Goal: Obtain resource: Download file/media

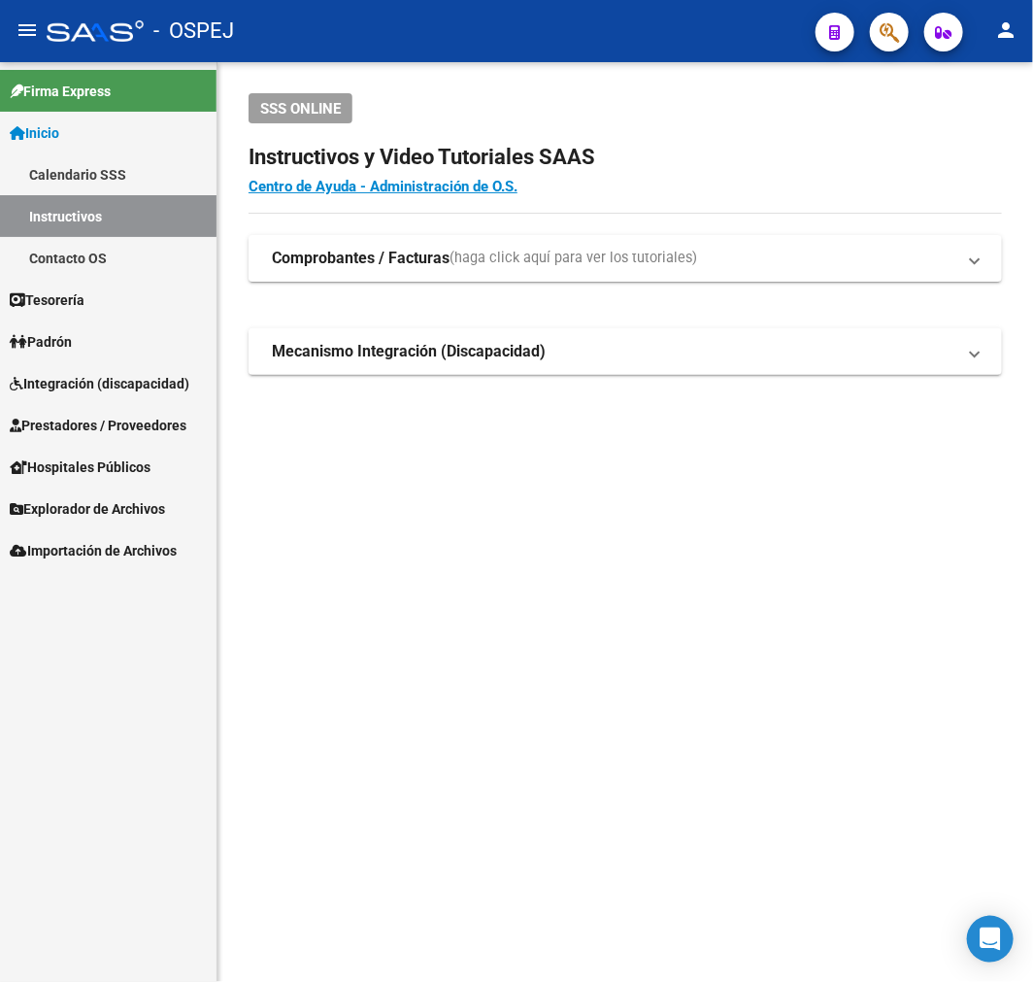
click at [120, 428] on span "Prestadores / Proveedores" at bounding box center [98, 425] width 177 height 21
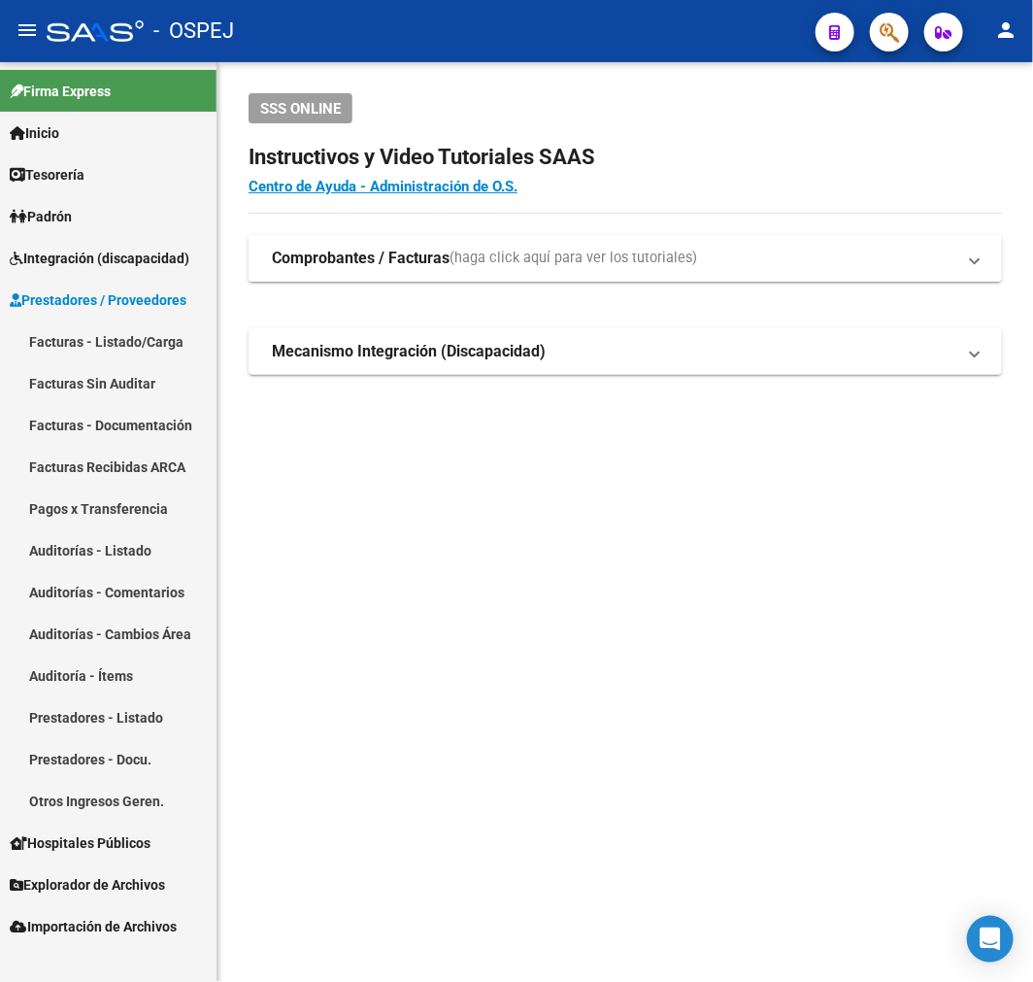
click at [163, 541] on link "Auditorías - Listado" at bounding box center [108, 550] width 217 height 42
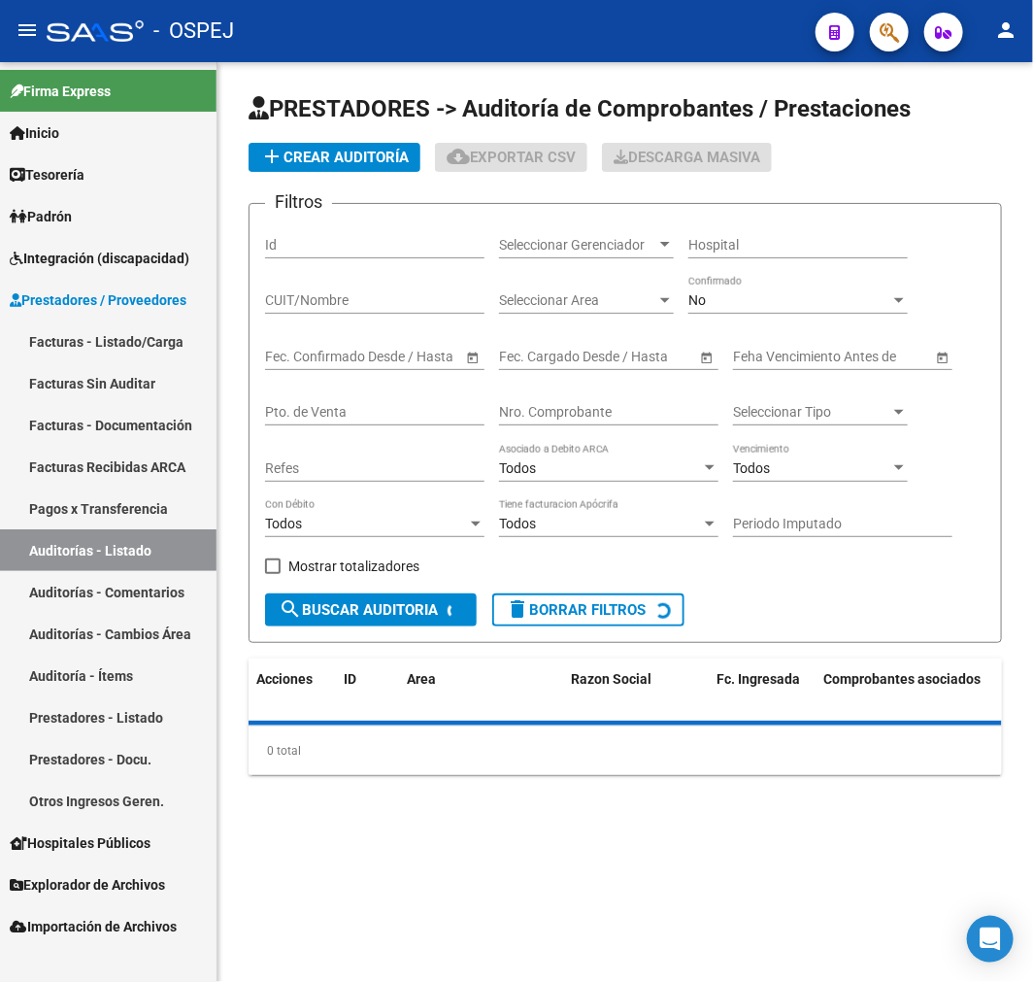
click at [736, 295] on div "No" at bounding box center [789, 300] width 202 height 17
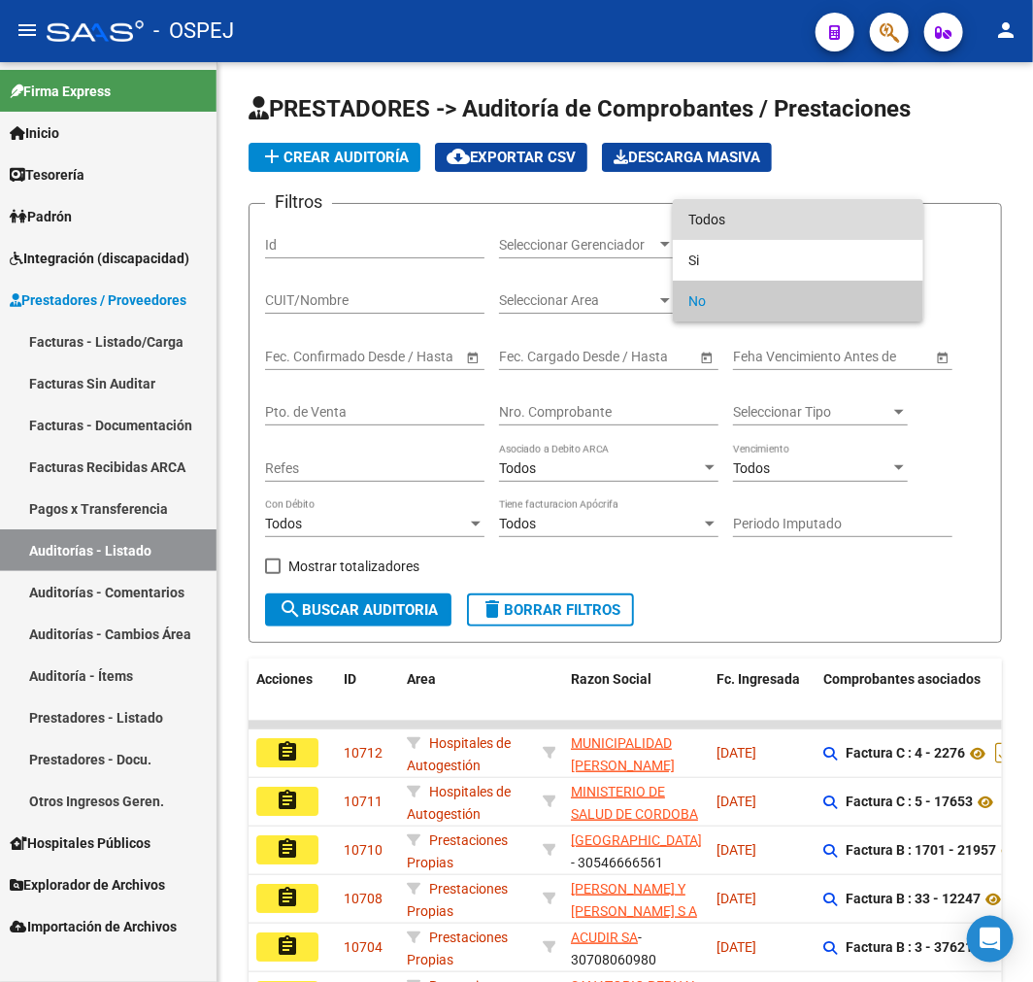
click at [745, 212] on span "Todos" at bounding box center [797, 219] width 219 height 41
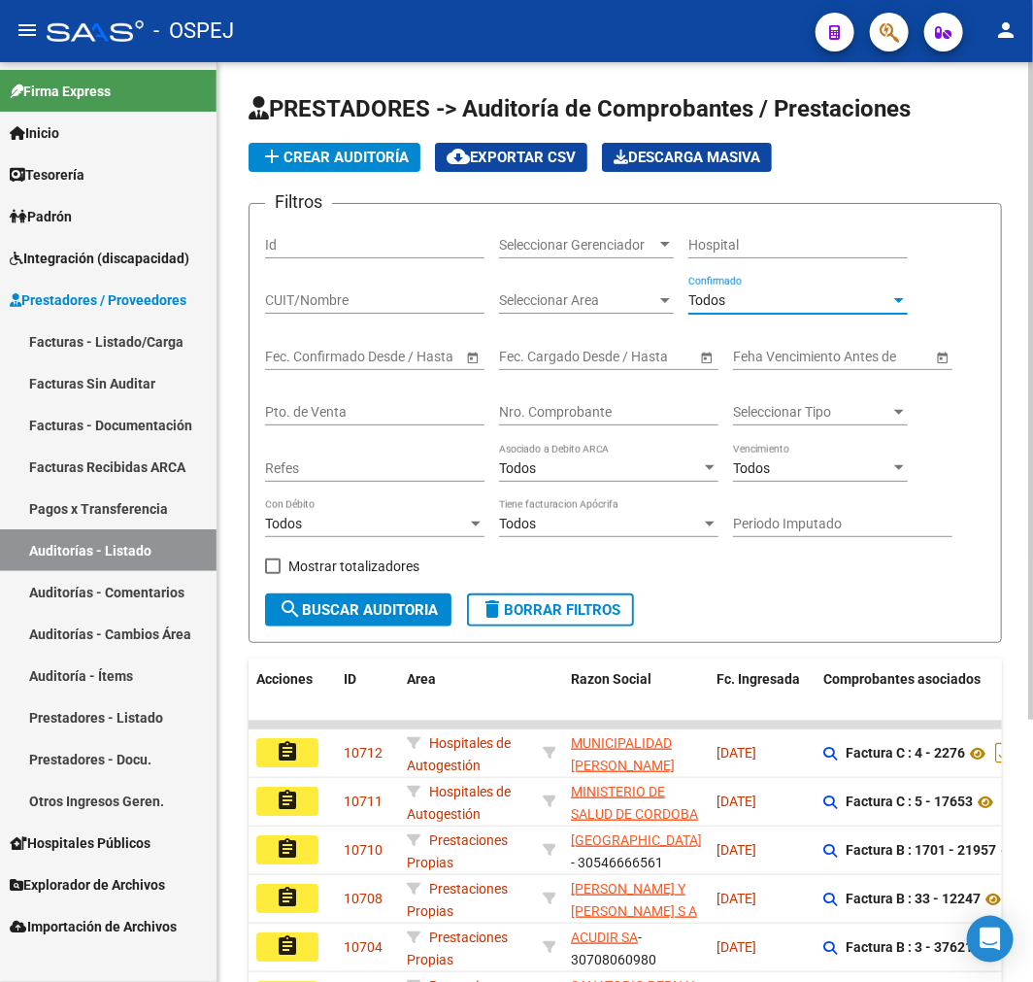
click at [624, 423] on div "Nro. Comprobante" at bounding box center [608, 405] width 219 height 39
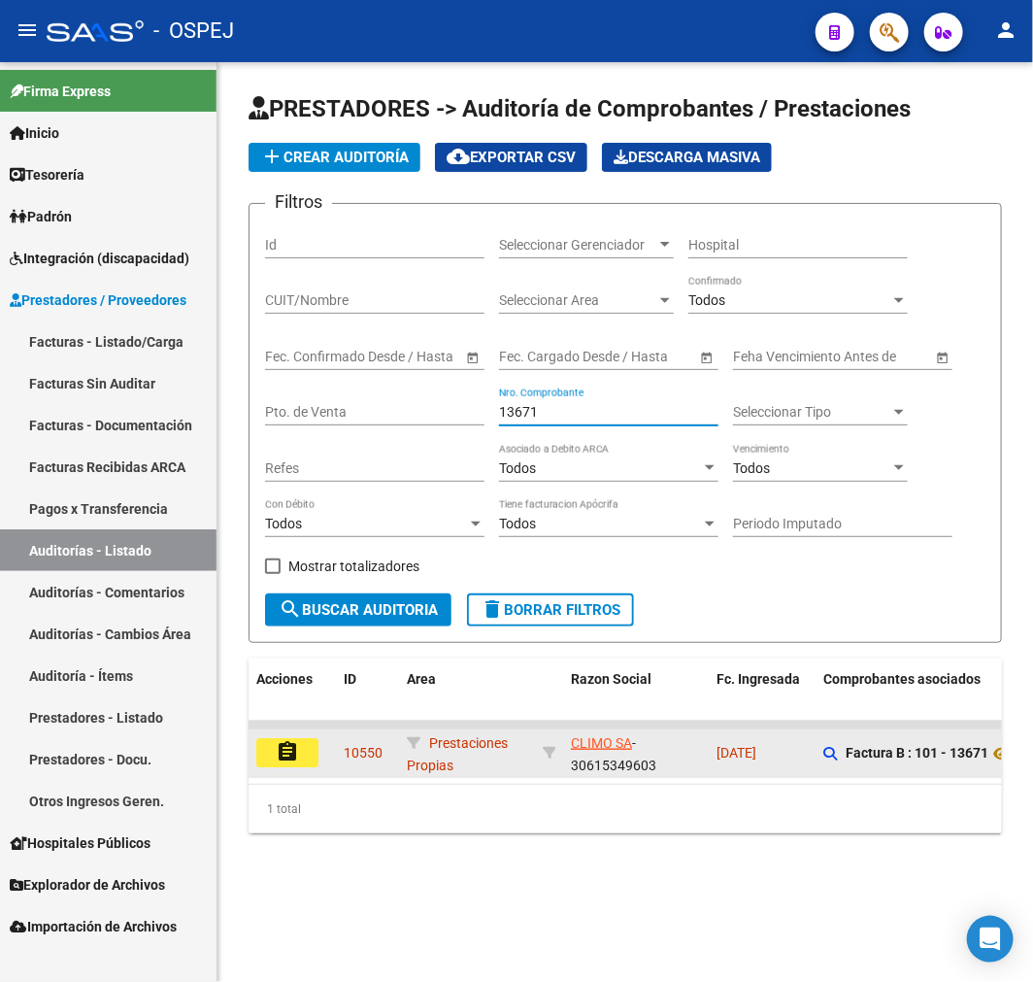
type input "13671"
click at [273, 744] on button "assignment" at bounding box center [287, 752] width 62 height 29
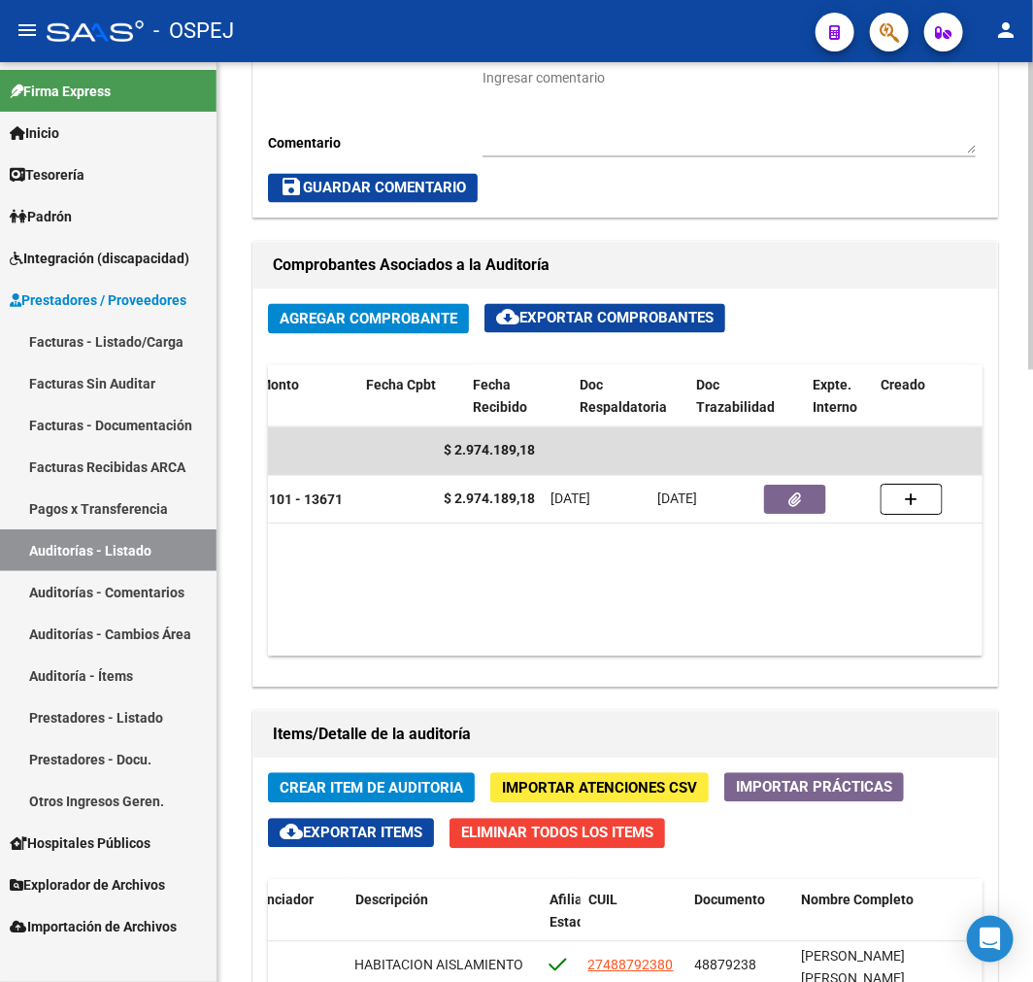
scroll to position [0, 510]
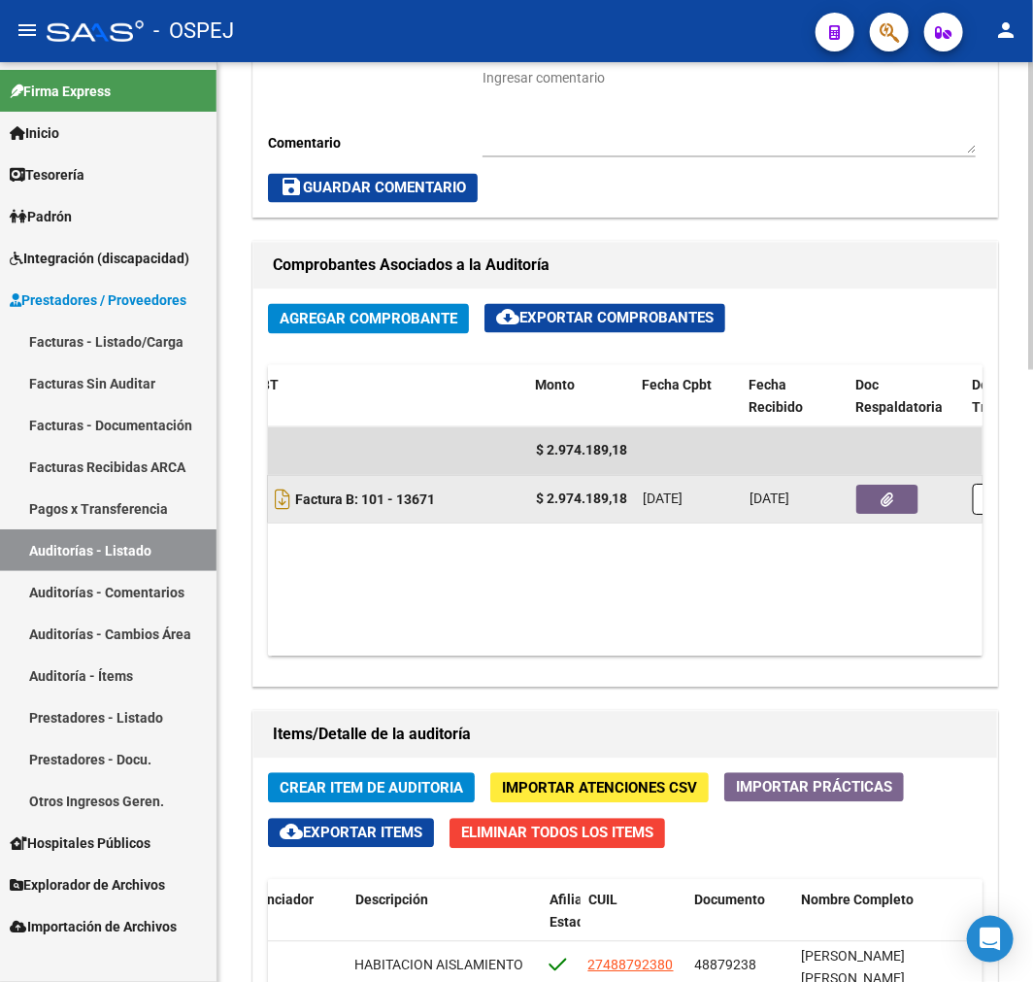
click at [877, 491] on button "button" at bounding box center [887, 500] width 62 height 29
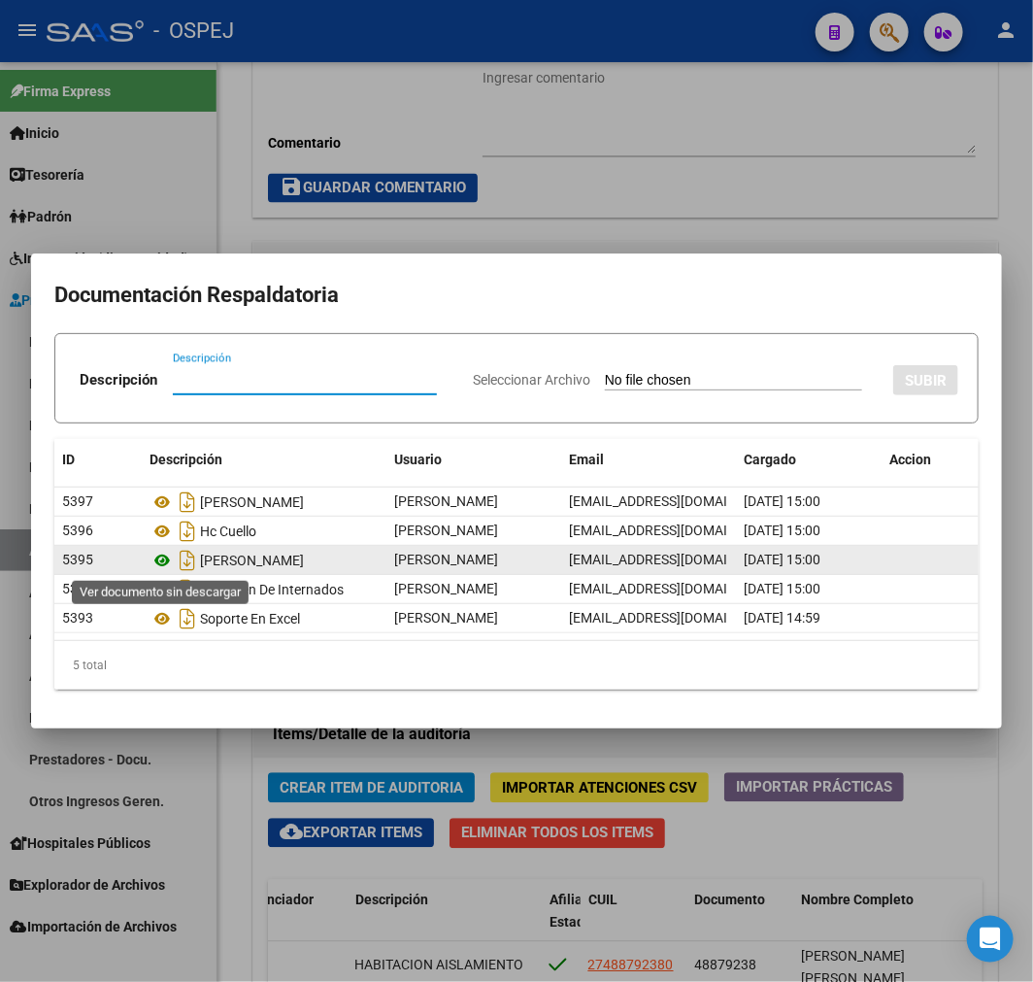
click at [157, 566] on icon at bounding box center [162, 560] width 25 height 23
